Goal: Use online tool/utility: Utilize a website feature to perform a specific function

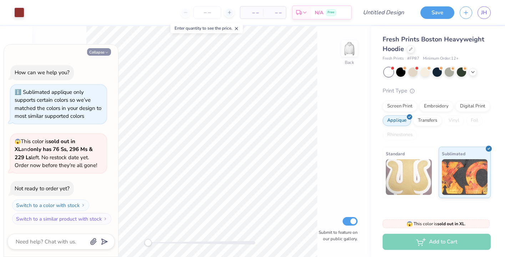
click at [104, 55] on button "Collapse" at bounding box center [99, 51] width 24 height 7
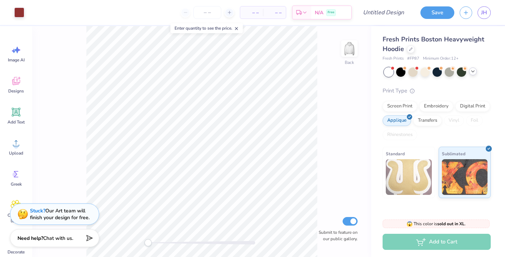
click at [473, 73] on icon at bounding box center [473, 72] width 6 height 6
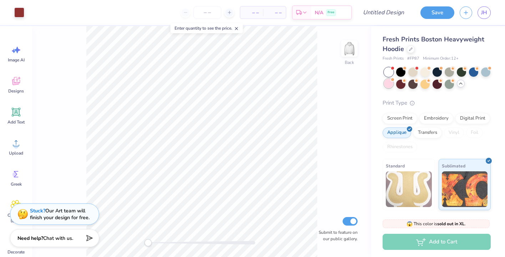
click at [391, 86] on div at bounding box center [388, 83] width 9 height 9
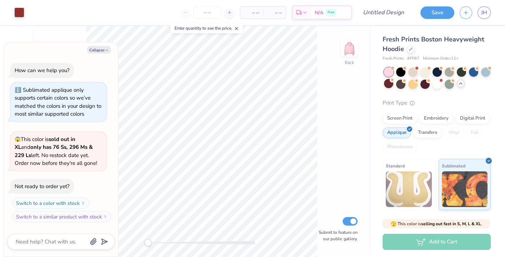
scroll to position [88, 0]
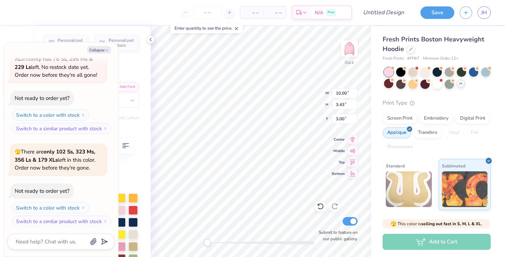
type textarea "x"
type textarea "187"
type textarea "x"
type textarea "18"
type textarea "x"
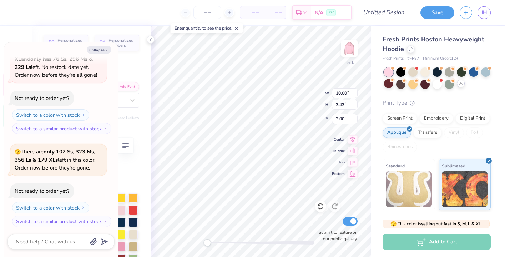
type textarea "1"
type textarea "x"
type textarea "A"
type textarea "x"
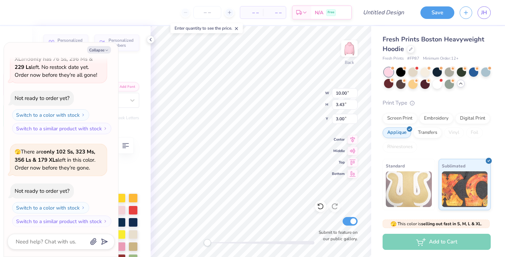
type textarea "AE"
type textarea "x"
type textarea "AEP"
type textarea "x"
type textarea "AEPH"
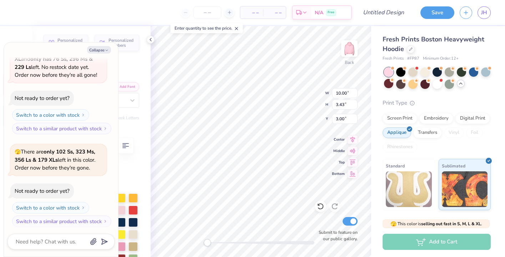
type textarea "x"
type textarea "AEPHI"
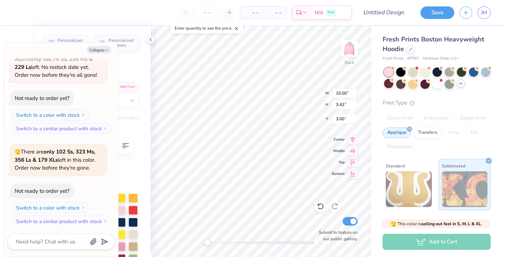
type textarea "x"
type input "5.56"
type input "0.46"
type input "6.99"
type textarea "x"
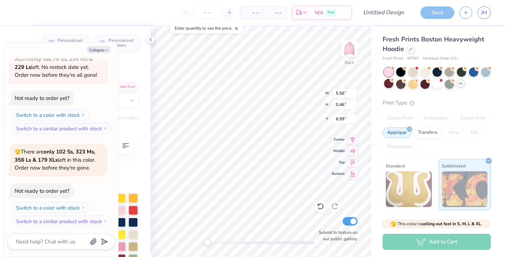
type textarea "GAMMA PHI"
type textarea "x"
type textarea "GAMMA PHI"
type textarea "x"
type textarea "GAMMA PH"
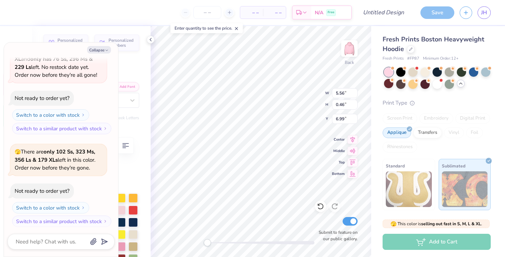
type textarea "x"
type textarea "GAMMA P"
type textarea "x"
type textarea "GAMMA"
type textarea "x"
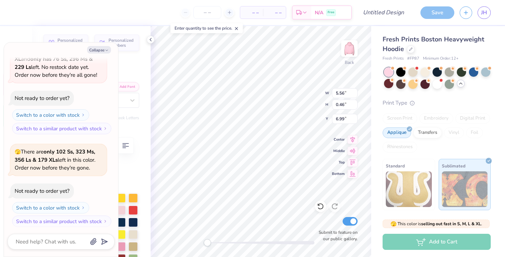
type textarea "GAMMA"
type textarea "x"
type textarea "GAMM"
type textarea "x"
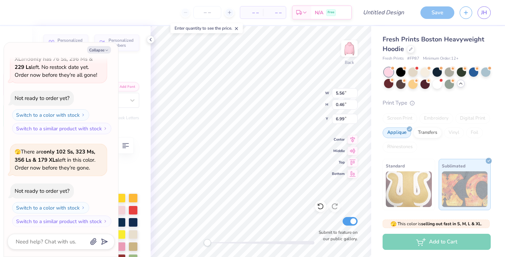
type textarea "GAM"
type textarea "x"
type textarea "GA"
type textarea "x"
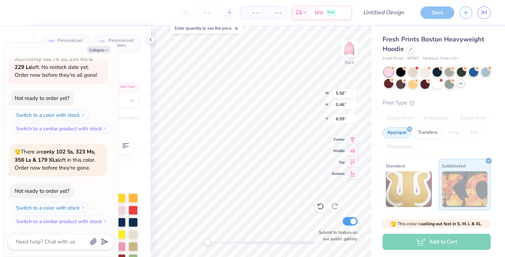
type textarea "G"
type textarea "x"
type textarea "1"
type textarea "x"
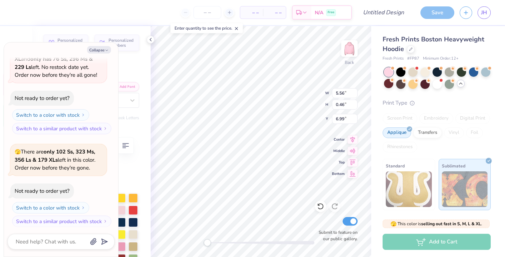
type textarea "19"
type textarea "x"
type textarea "190"
type textarea "x"
type textarea "1900"
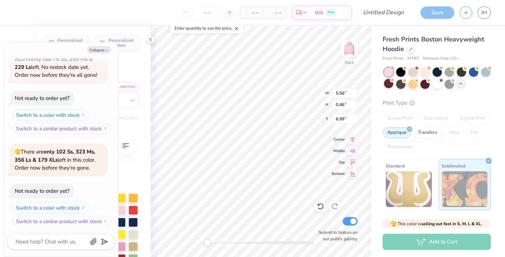
type textarea "x"
type textarea "19009"
type textarea "x"
type textarea "1900"
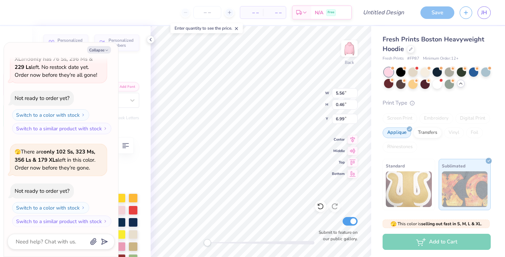
scroll to position [0, 0]
type textarea "x"
type textarea "190"
type textarea "x"
type textarea "1900"
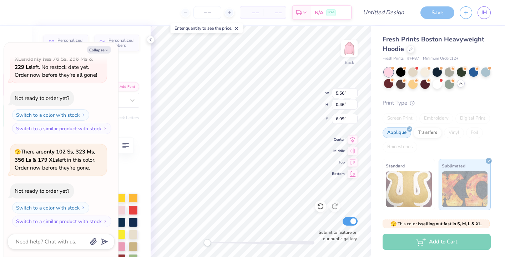
type textarea "x"
type textarea "19009"
type textarea "x"
type textarea "1900"
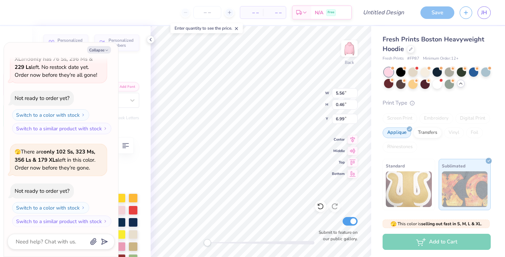
scroll to position [0, 0]
type textarea "x"
type textarea "190"
type textarea "x"
type textarea "1909"
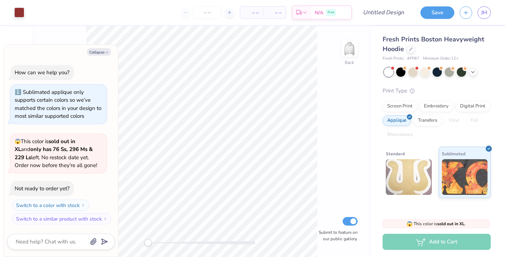
type textarea "x"
